Goal: Task Accomplishment & Management: Complete application form

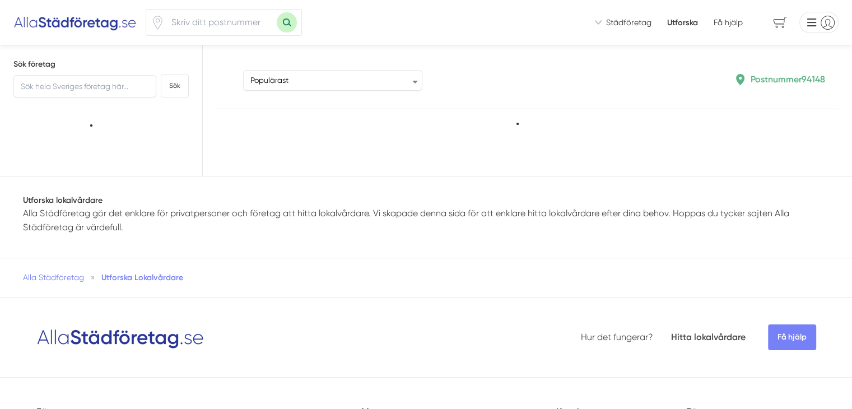
type input "94148"
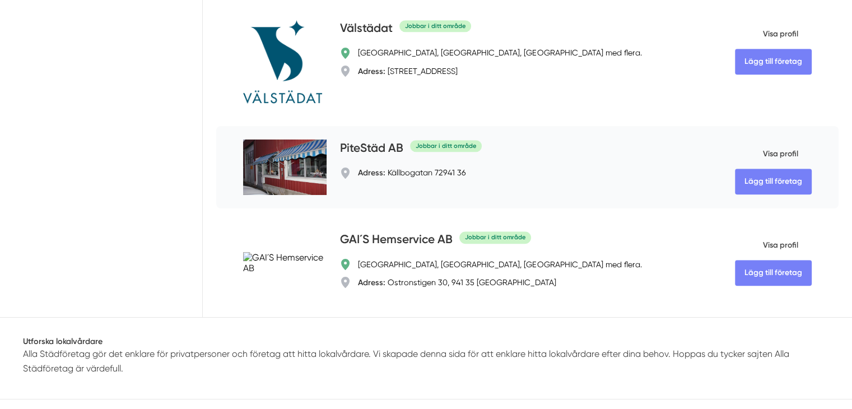
scroll to position [896, 0]
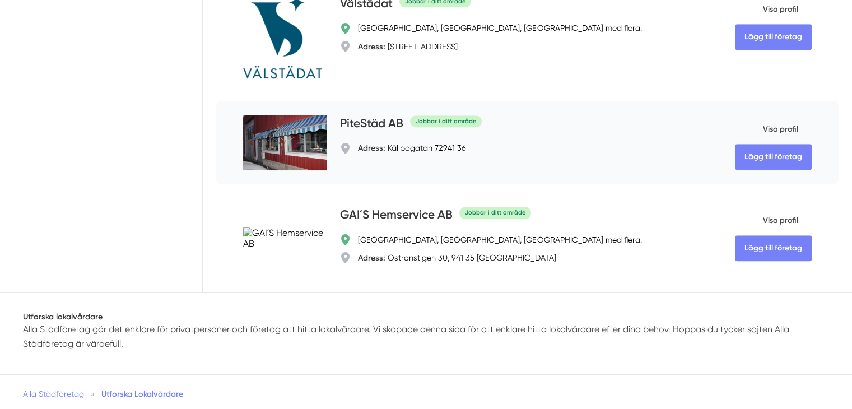
click at [243, 143] on img at bounding box center [284, 142] width 83 height 55
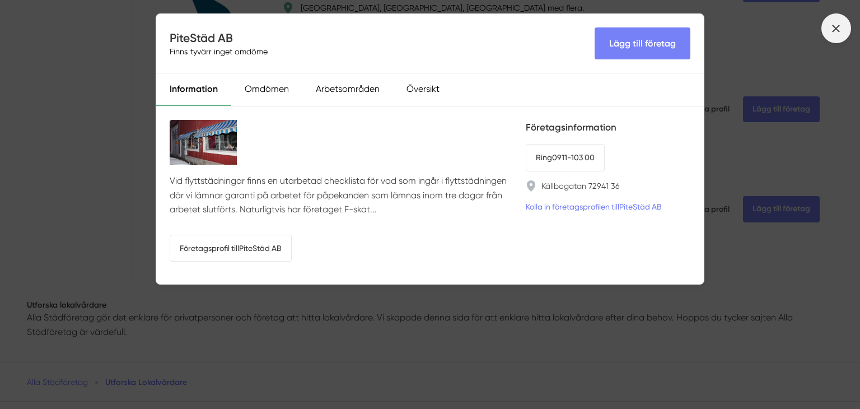
click at [832, 28] on icon at bounding box center [836, 28] width 12 height 12
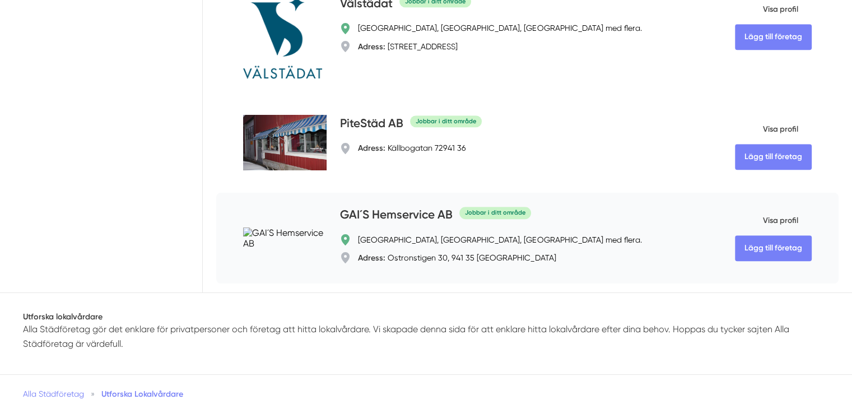
click at [340, 216] on h4 "GAI´S Hemservice AB" at bounding box center [396, 215] width 113 height 18
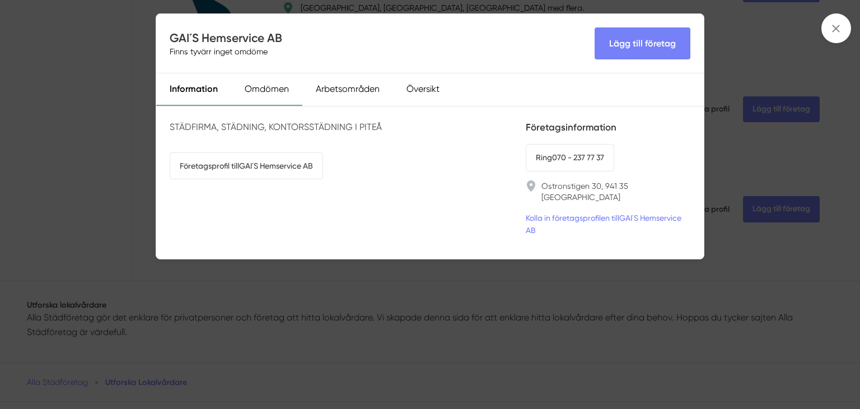
click at [270, 90] on div "Omdömen" at bounding box center [266, 89] width 71 height 32
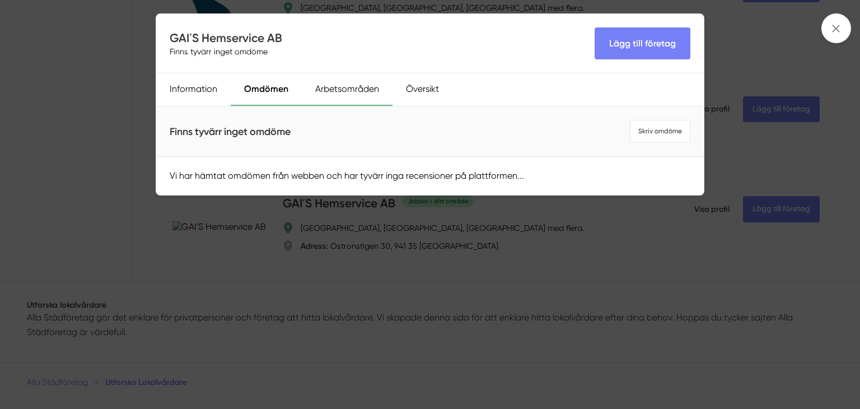
click at [343, 92] on div "Arbetsområden" at bounding box center [347, 89] width 91 height 32
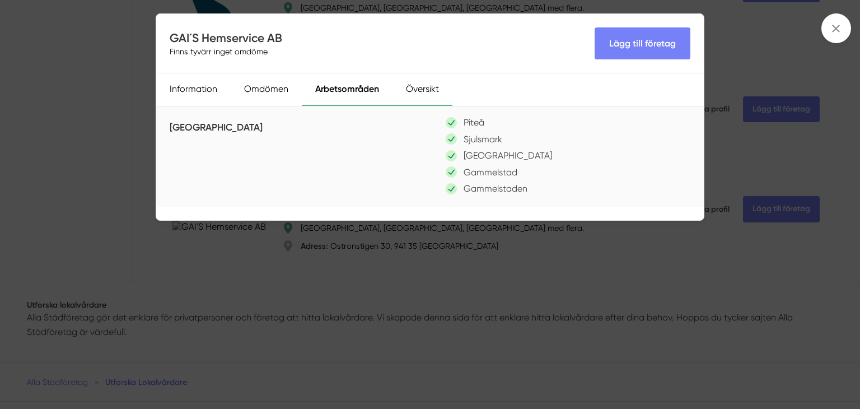
click at [423, 88] on div "Översikt" at bounding box center [423, 89] width 60 height 32
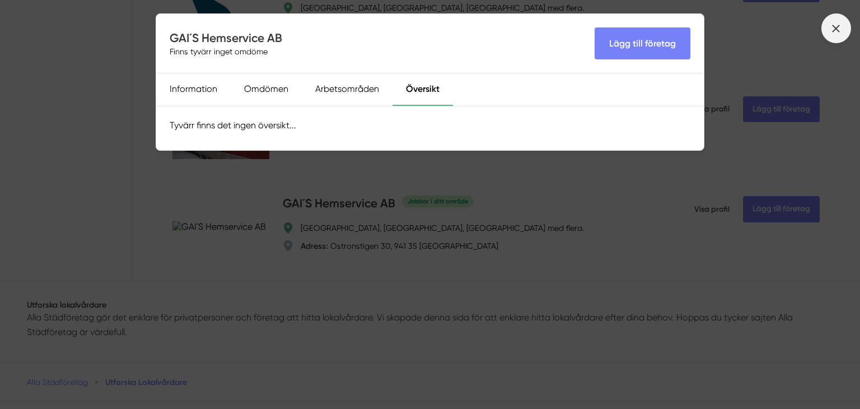
click at [833, 27] on icon at bounding box center [836, 28] width 12 height 12
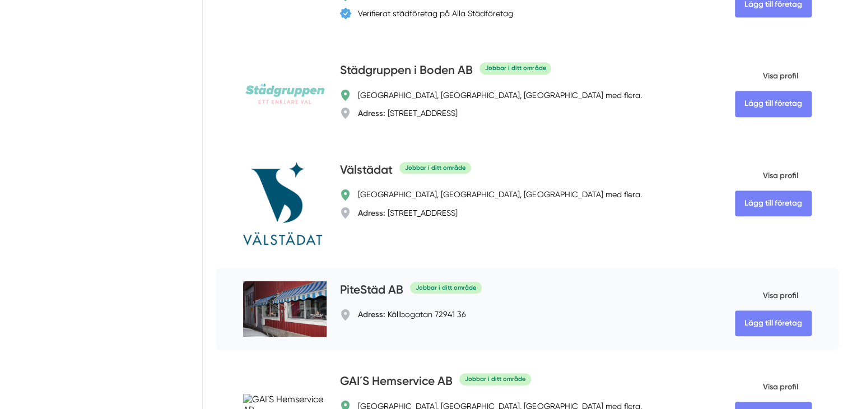
scroll to position [728, 0]
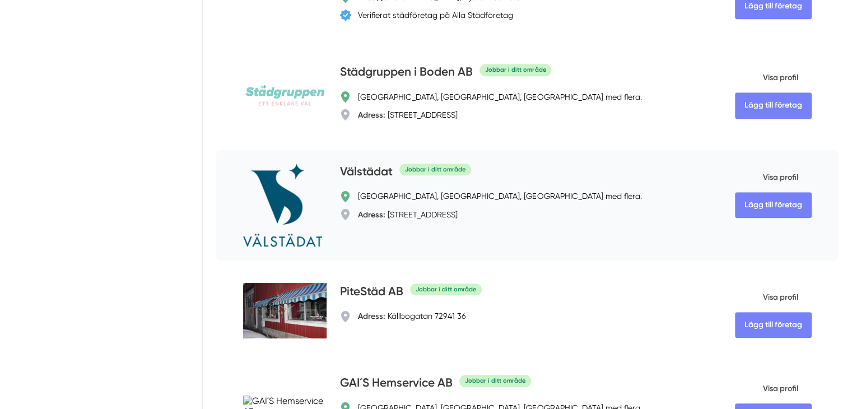
click at [243, 204] on img at bounding box center [282, 205] width 79 height 84
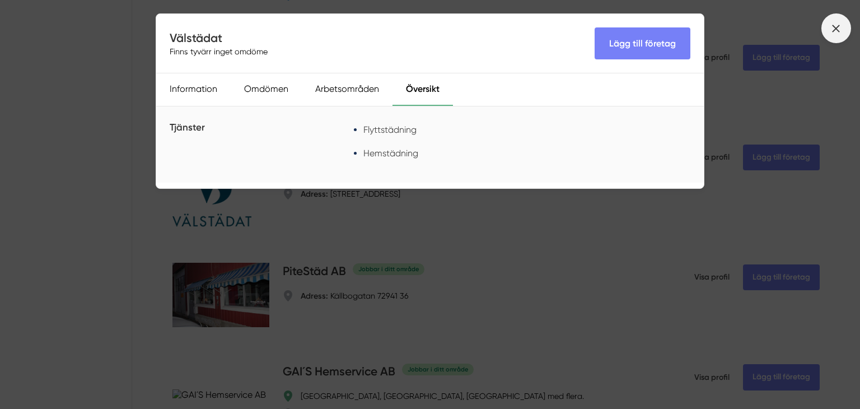
click at [837, 27] on line at bounding box center [836, 28] width 6 height 6
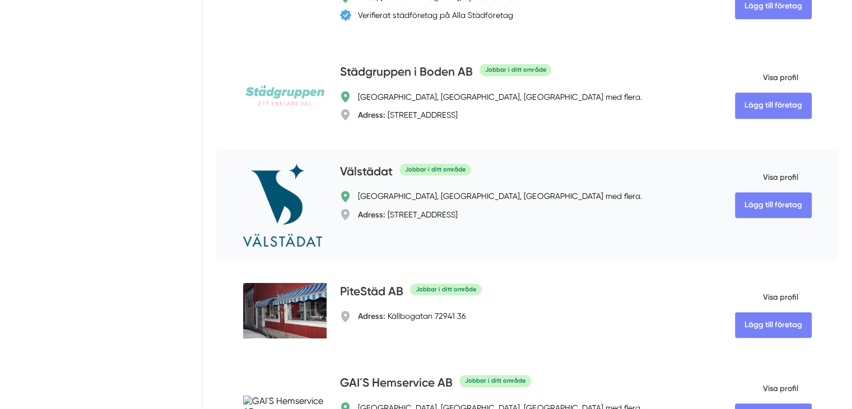
click at [243, 208] on img at bounding box center [282, 205] width 79 height 84
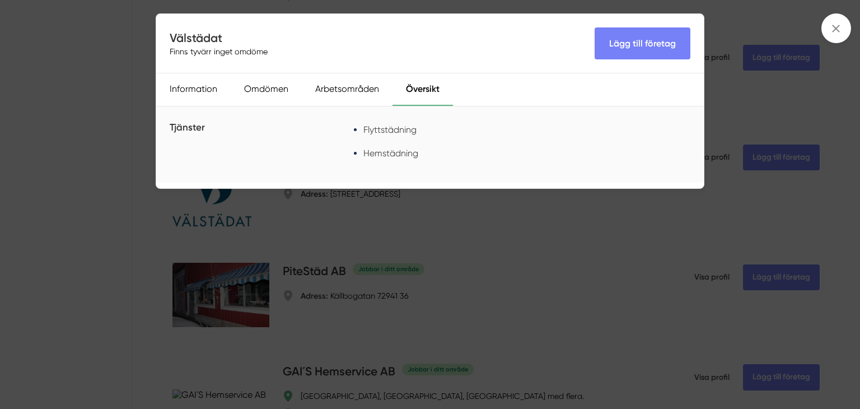
click at [839, 27] on icon at bounding box center [836, 28] width 12 height 12
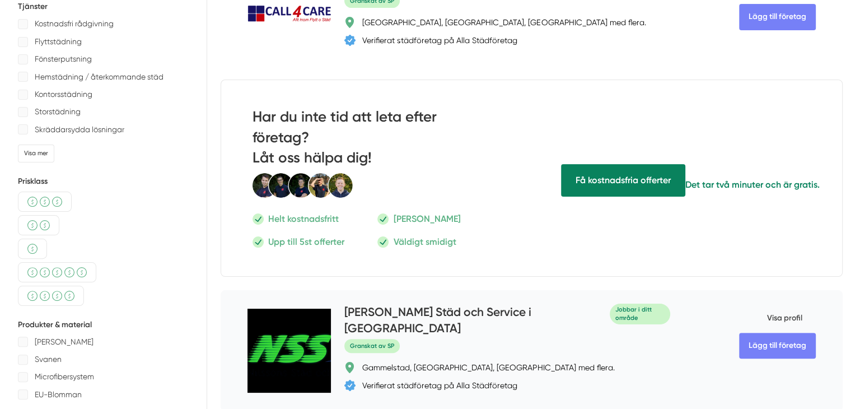
scroll to position [280, 0]
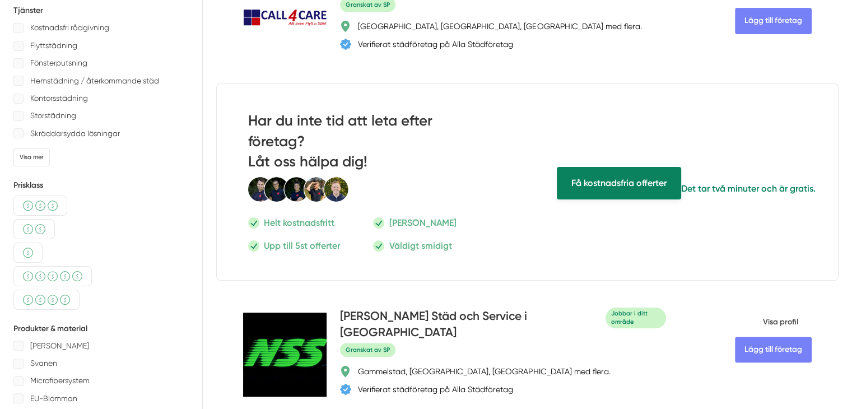
click at [592, 169] on span "Få kostnadsfria offerter" at bounding box center [619, 183] width 124 height 32
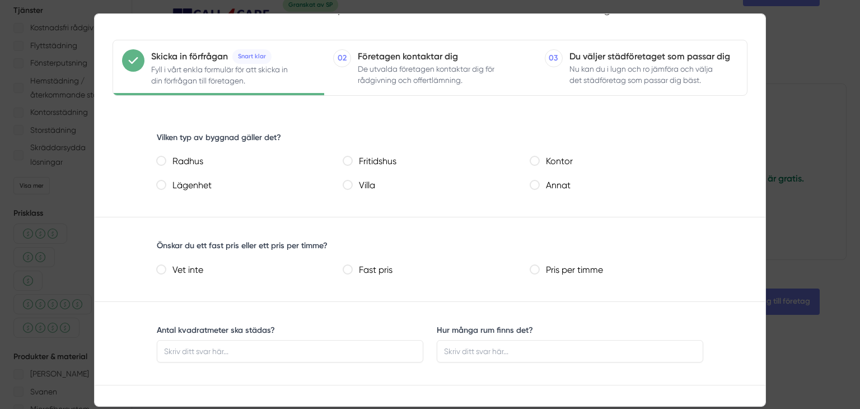
scroll to position [112, 0]
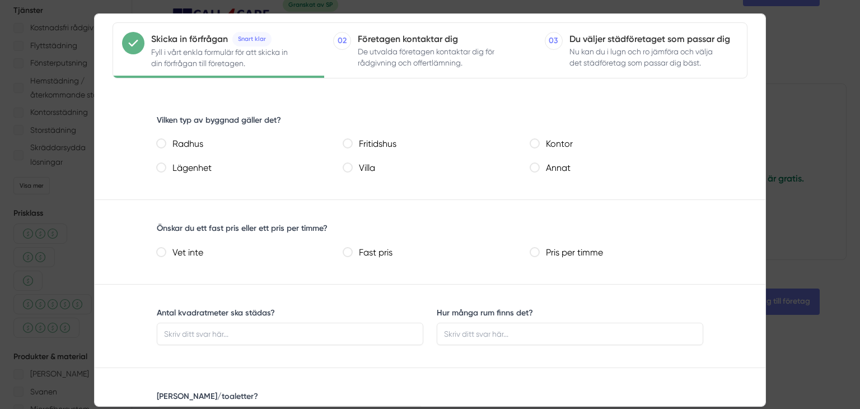
click at [347, 166] on villa "Villa" at bounding box center [347, 167] width 9 height 9
radio villa "true"
click at [161, 250] on inte "Vet inte" at bounding box center [161, 252] width 9 height 9
radio inte "true"
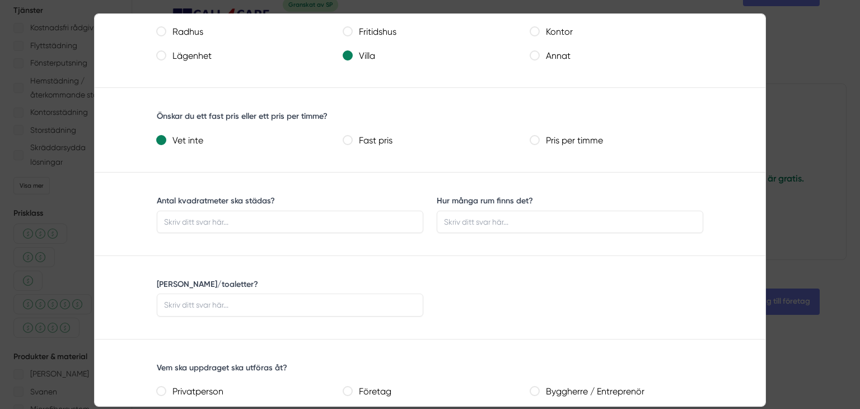
scroll to position [280, 0]
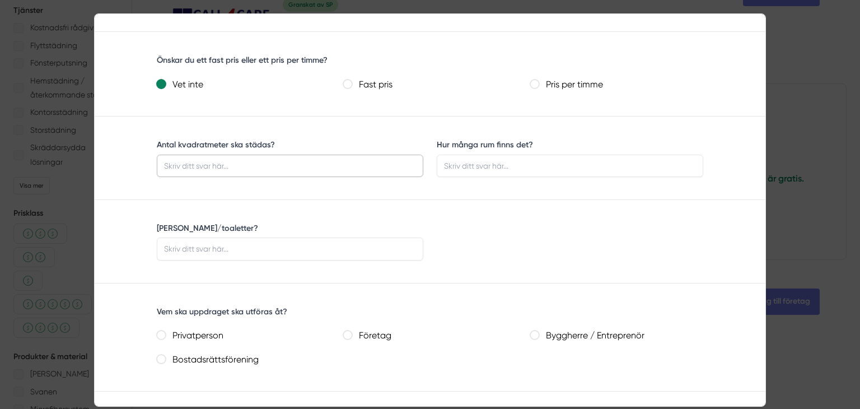
click at [238, 162] on input "Antal kvadratmeter ska städas?" at bounding box center [290, 166] width 267 height 22
type input "117"
click at [465, 161] on input "Hur många rum finns det?" at bounding box center [570, 166] width 267 height 22
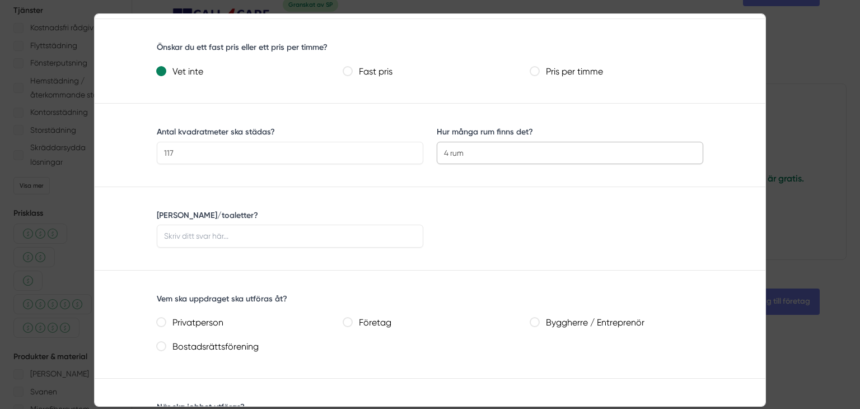
scroll to position [224, 0]
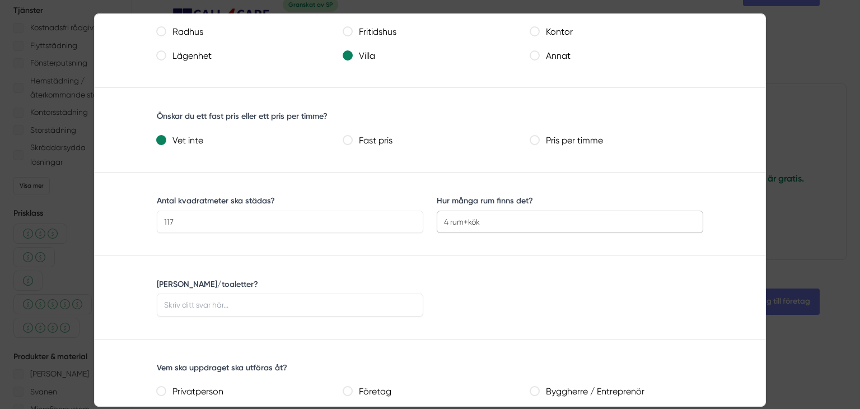
type input "4 rum+kök"
click at [231, 304] on input "[PERSON_NAME]/toaletter?" at bounding box center [290, 304] width 267 height 22
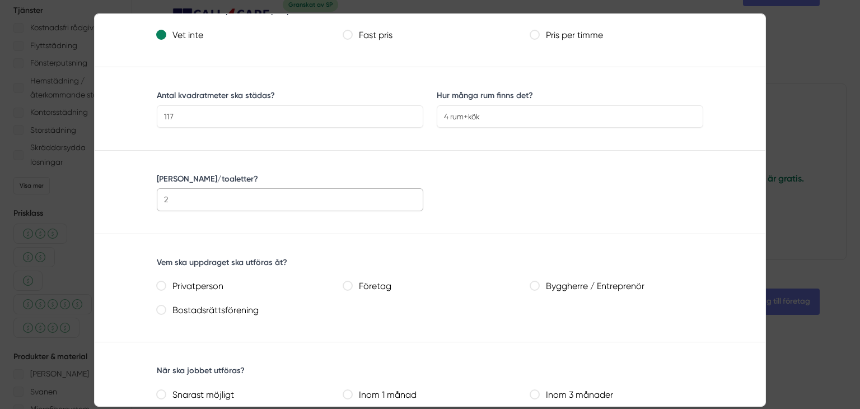
scroll to position [336, 0]
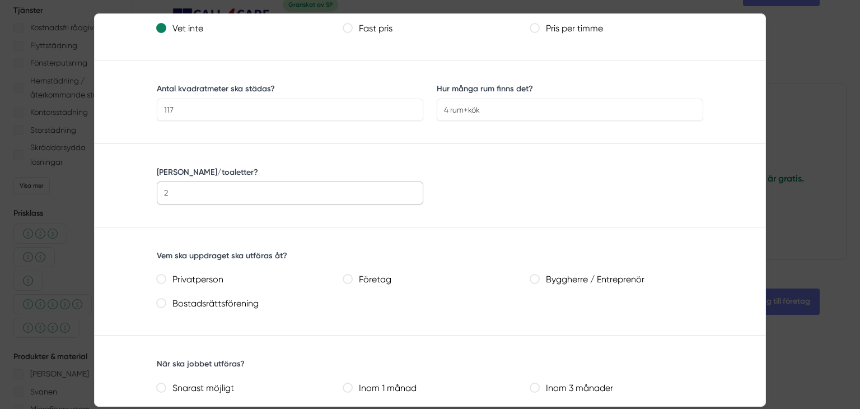
type input "2"
click at [162, 278] on input "Privatperson" at bounding box center [161, 278] width 9 height 9
radio input "true"
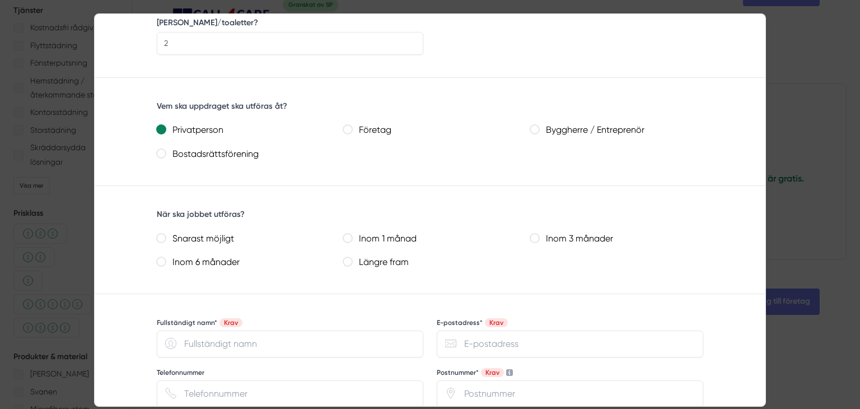
scroll to position [504, 0]
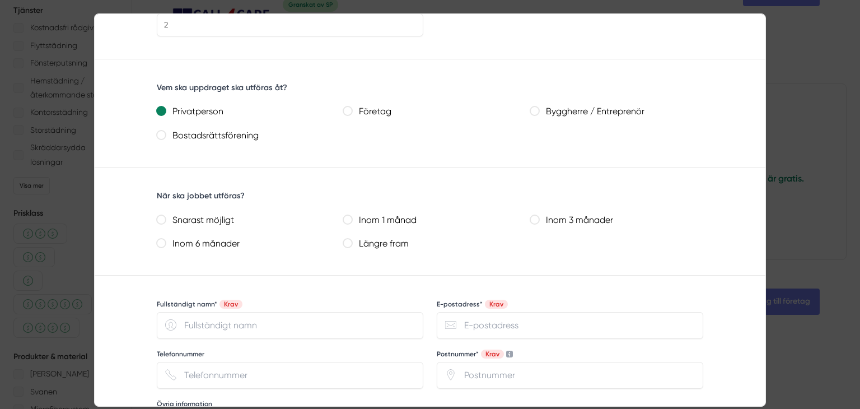
click at [349, 217] on månad "Inom 1 månad" at bounding box center [347, 219] width 9 height 9
radio månad "true"
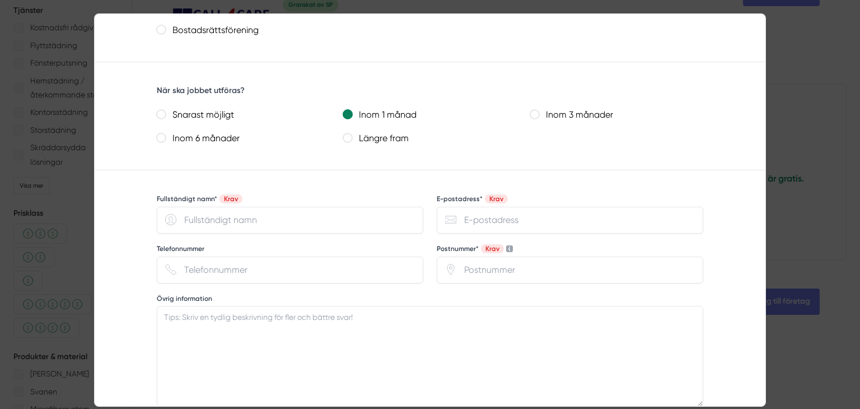
scroll to position [616, 0]
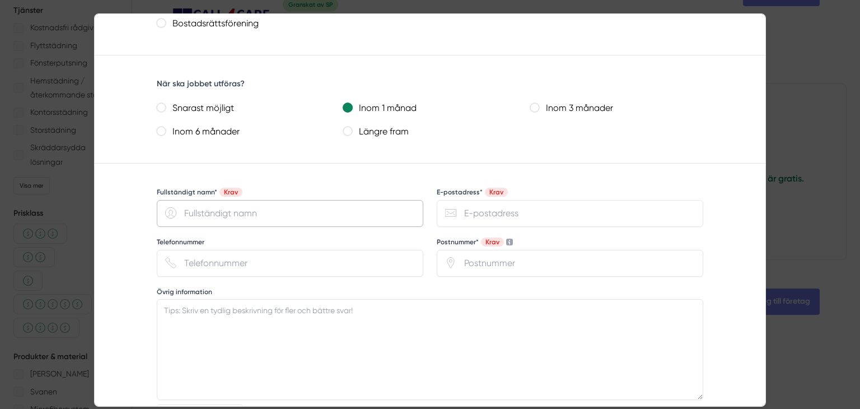
click at [294, 209] on input "Fullständigt namn* Krav" at bounding box center [290, 213] width 267 height 27
type input "[PERSON_NAME]"
click at [245, 259] on input "Telefonnummer" at bounding box center [290, 263] width 267 height 27
type input ","
type input "0702456903"
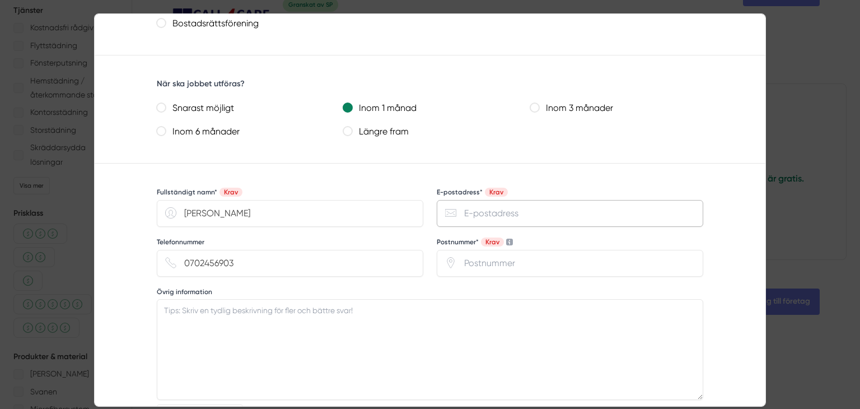
click at [464, 214] on input "E-postadress* Krav" at bounding box center [570, 213] width 267 height 27
type input "m"
type input "[EMAIL_ADDRESS][DOMAIN_NAME]"
click at [470, 262] on input "Postnummer* Krav" at bounding box center [570, 263] width 267 height 27
click at [463, 258] on input "Postnummer* Krav" at bounding box center [570, 263] width 267 height 27
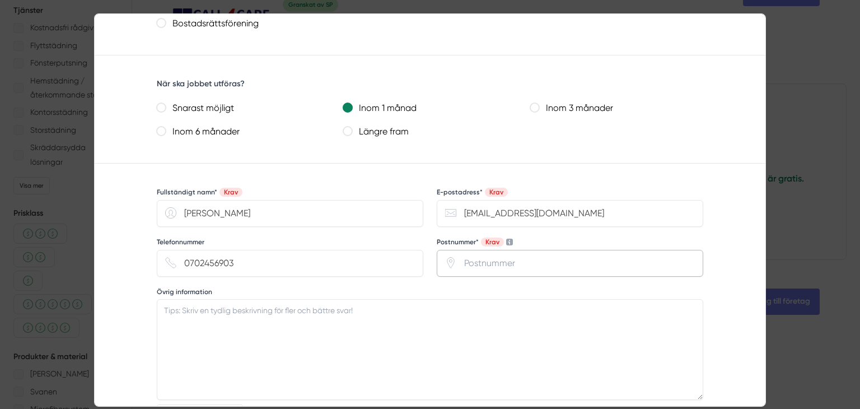
click at [463, 261] on input "Postnummer* Krav" at bounding box center [570, 263] width 267 height 27
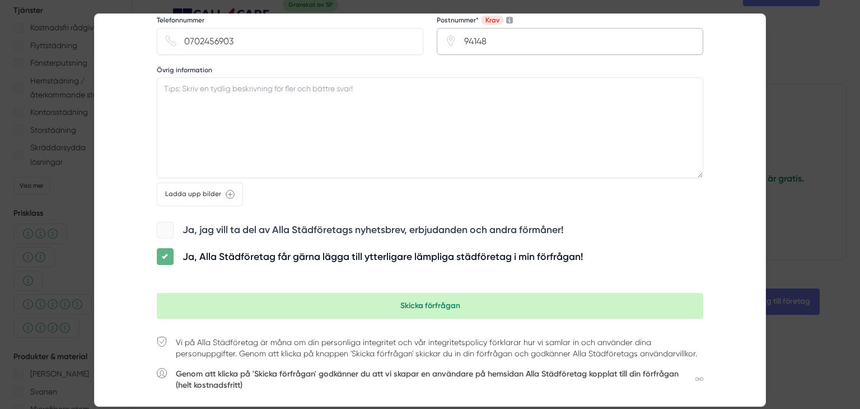
scroll to position [846, 0]
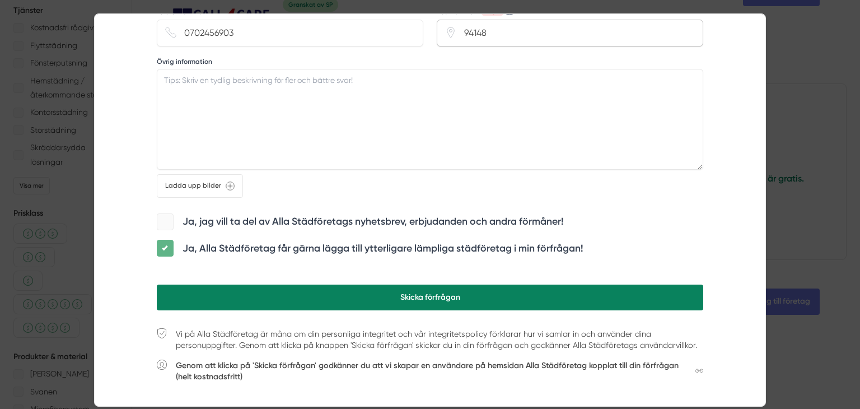
type input "94148"
click at [410, 293] on button "Skicka förfrågan" at bounding box center [430, 297] width 547 height 26
